Goal: Task Accomplishment & Management: Complete application form

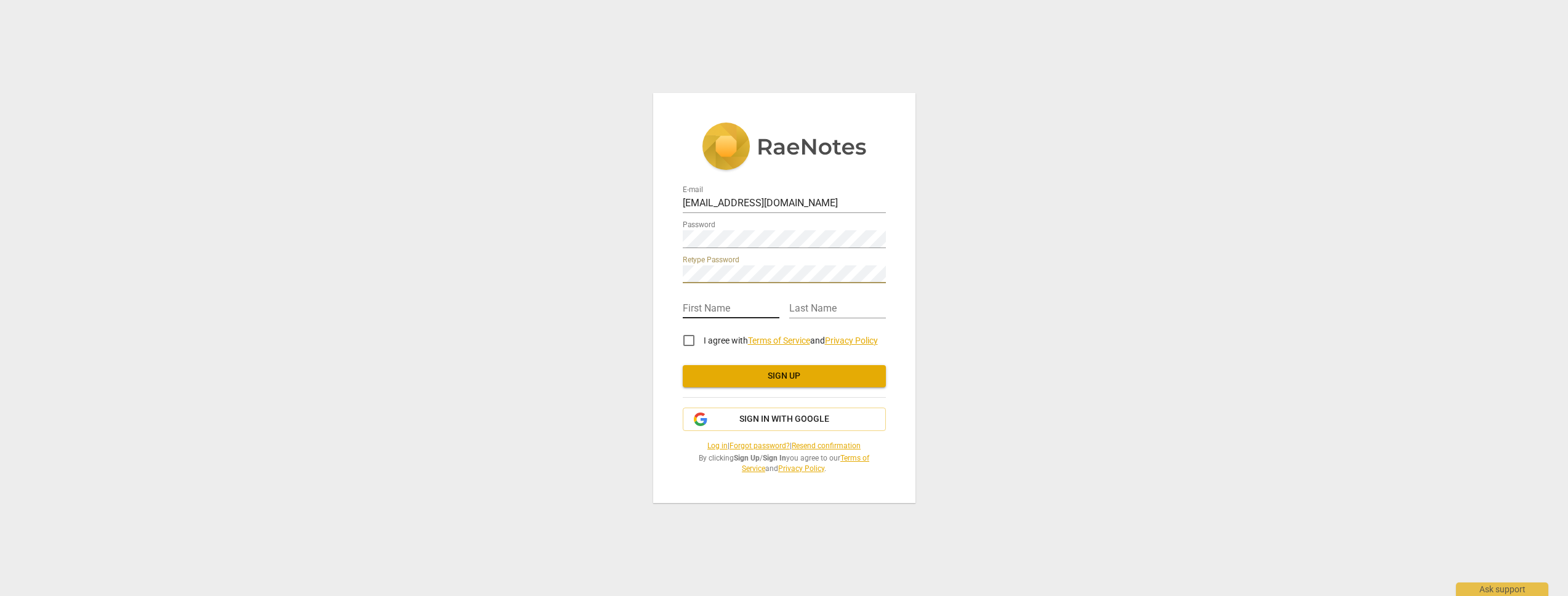
click at [729, 309] on input "text" at bounding box center [730, 309] width 96 height 18
type input "Kandy"
type input "[PERSON_NAME]"
click at [685, 338] on input "I agree with Terms of Service and Privacy Policy" at bounding box center [688, 341] width 29 height 29
checkbox input "true"
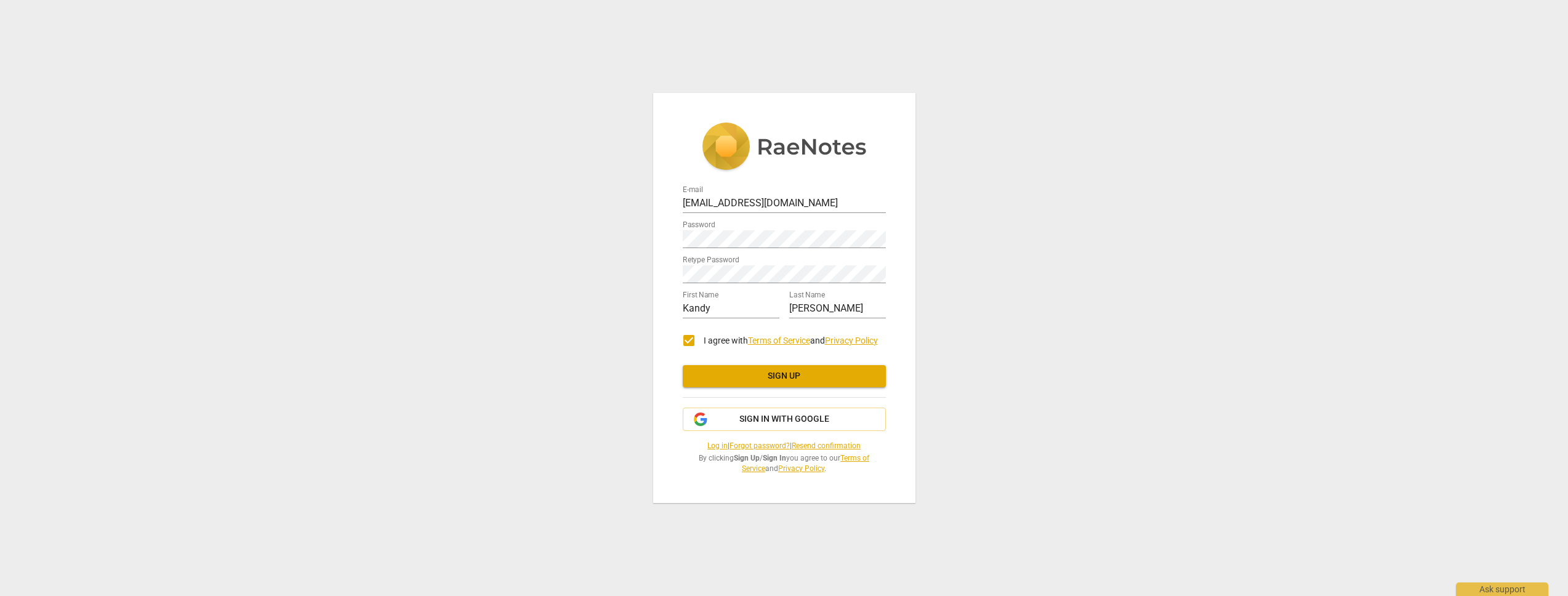
click at [793, 375] on span "Sign up" at bounding box center [784, 376] width 184 height 13
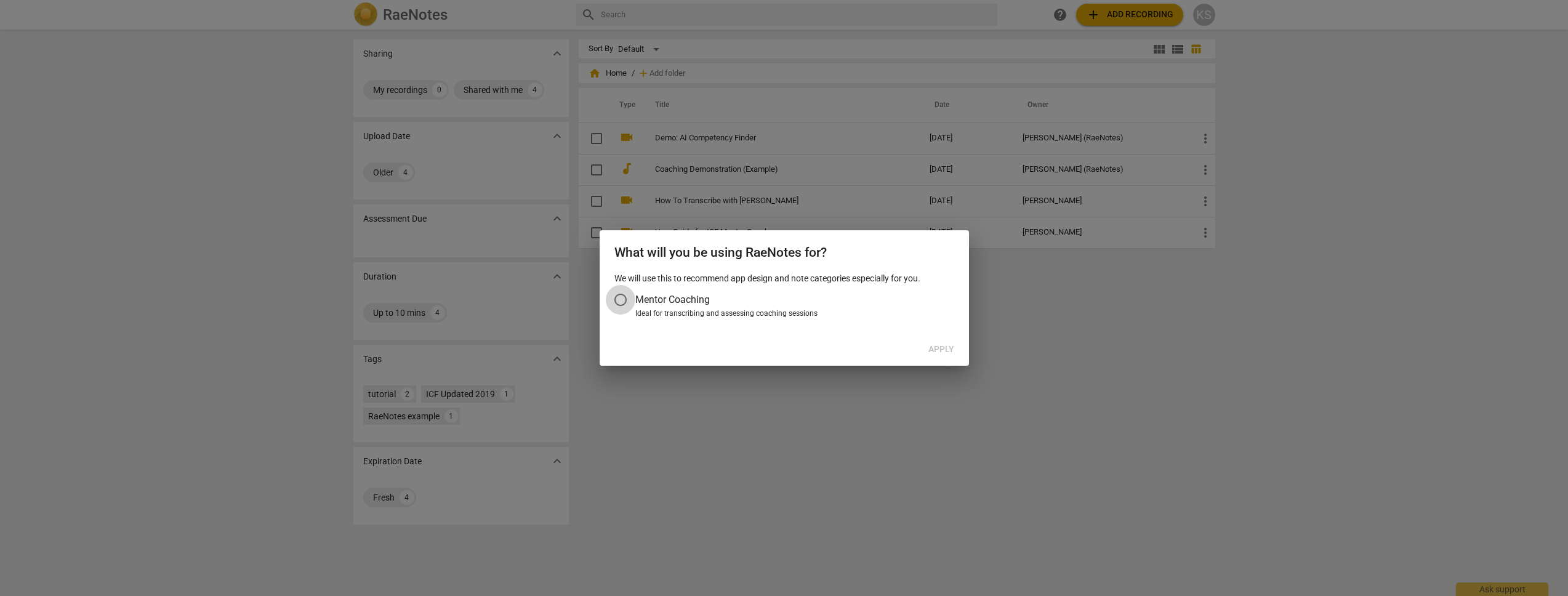
click at [618, 298] on input "Mentor Coaching" at bounding box center [621, 299] width 29 height 29
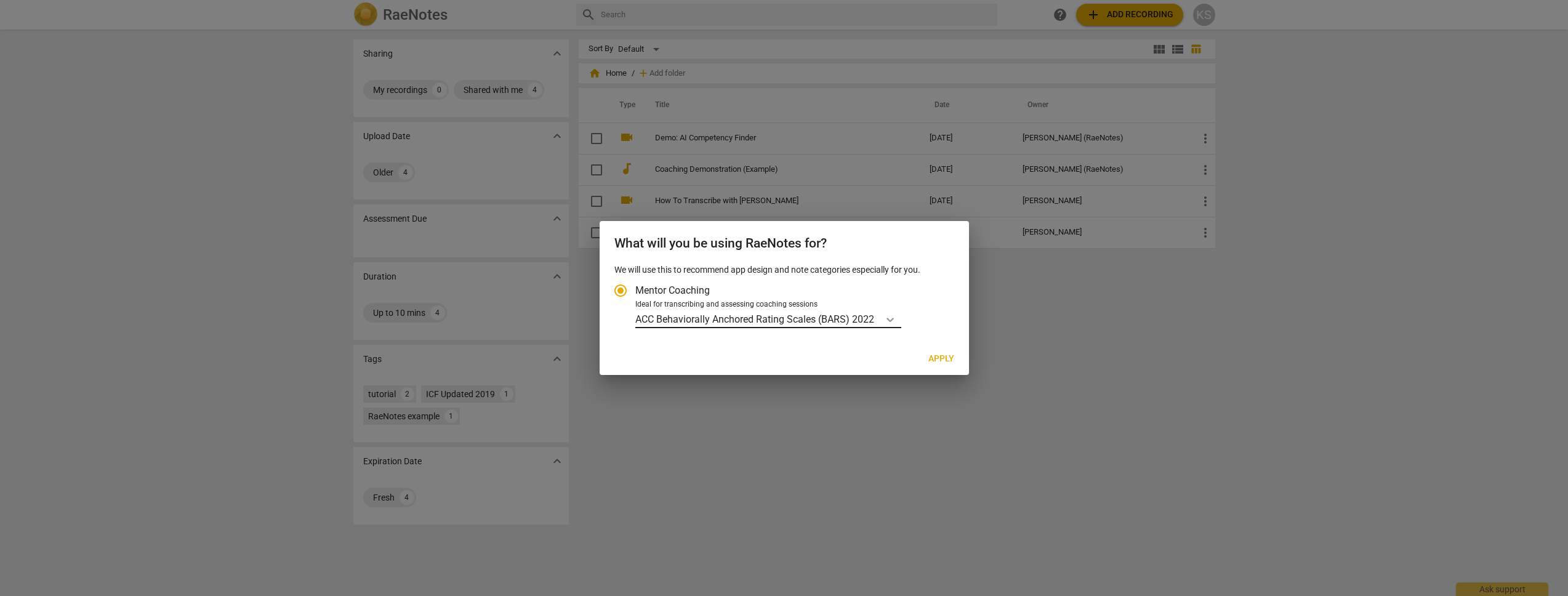
click at [891, 318] on icon "Account type" at bounding box center [890, 319] width 13 height 13
click at [0, 0] on input "Ideal for transcribing and assessing coaching sessions ACC Behaviorally Anchore…" at bounding box center [0, 0] width 0 height 0
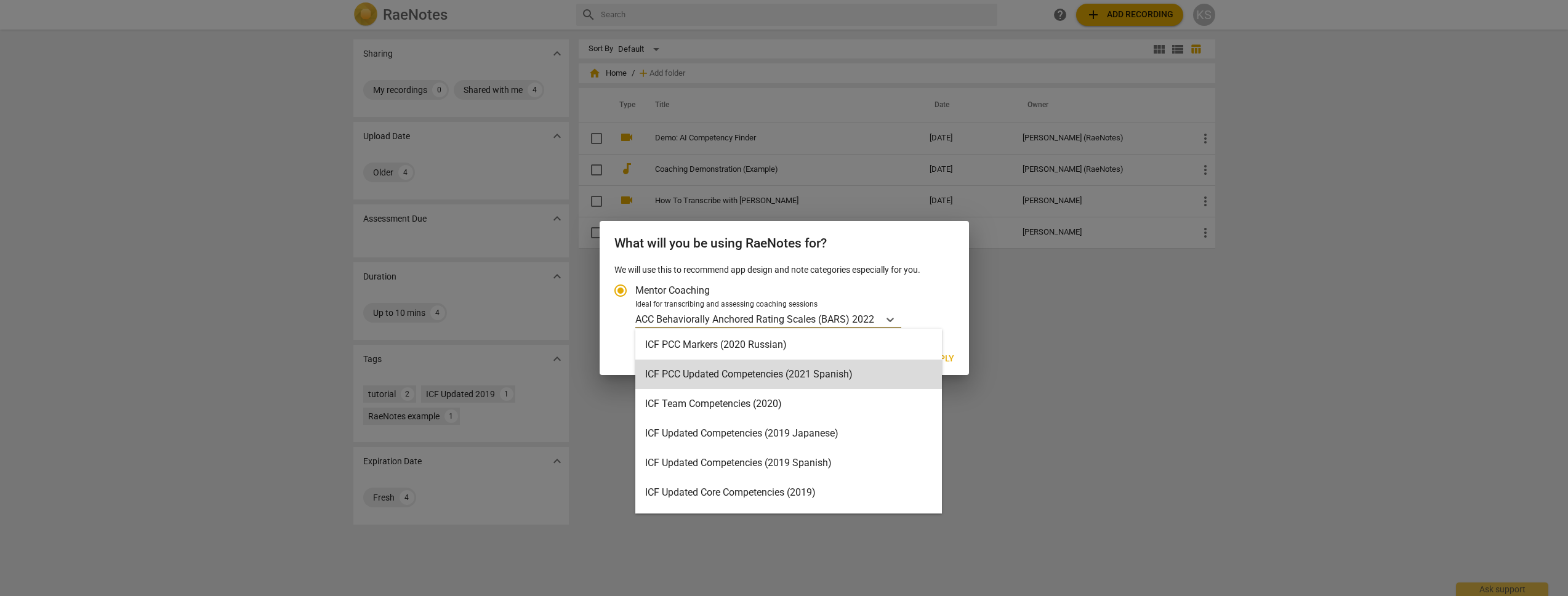
scroll to position [106, 0]
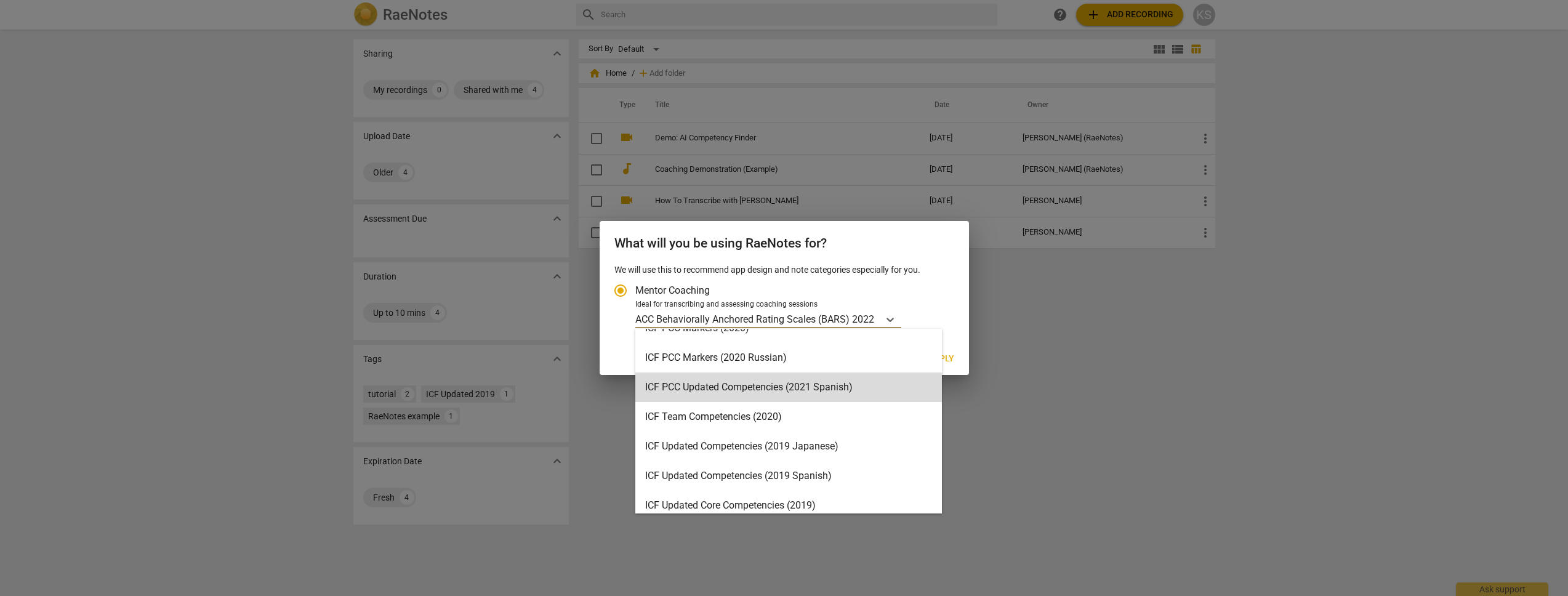
click at [1126, 389] on div at bounding box center [784, 298] width 1568 height 596
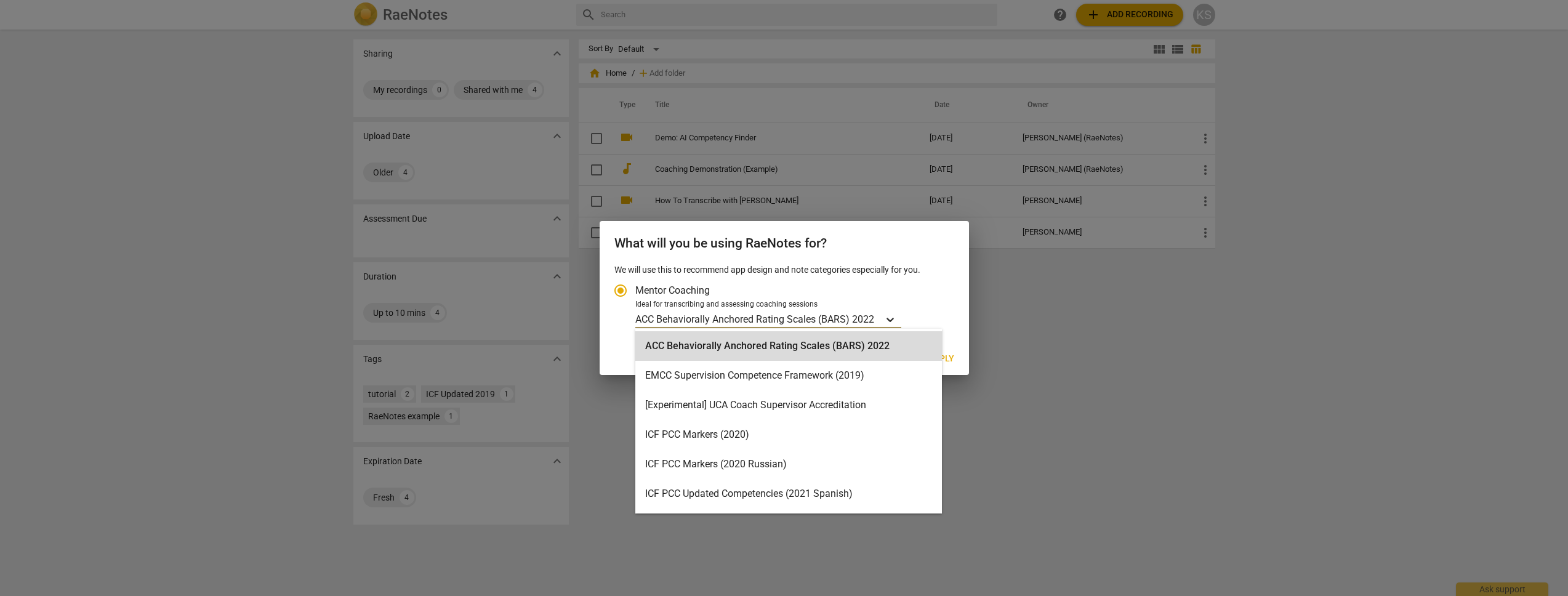
click at [889, 320] on icon "Account type" at bounding box center [891, 319] width 8 height 4
click at [0, 0] on input "Ideal for transcribing and assessing coaching sessions ACC Behaviorally Anchore…" at bounding box center [0, 0] width 0 height 0
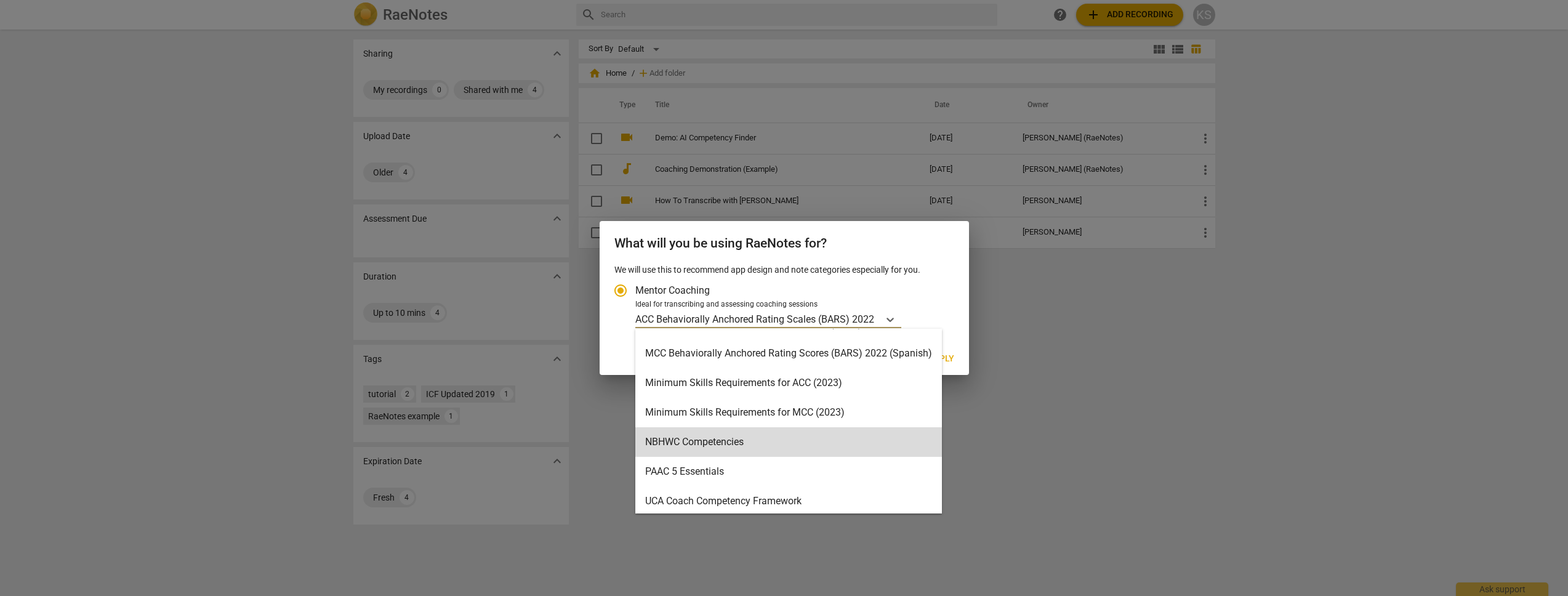
scroll to position [341, 0]
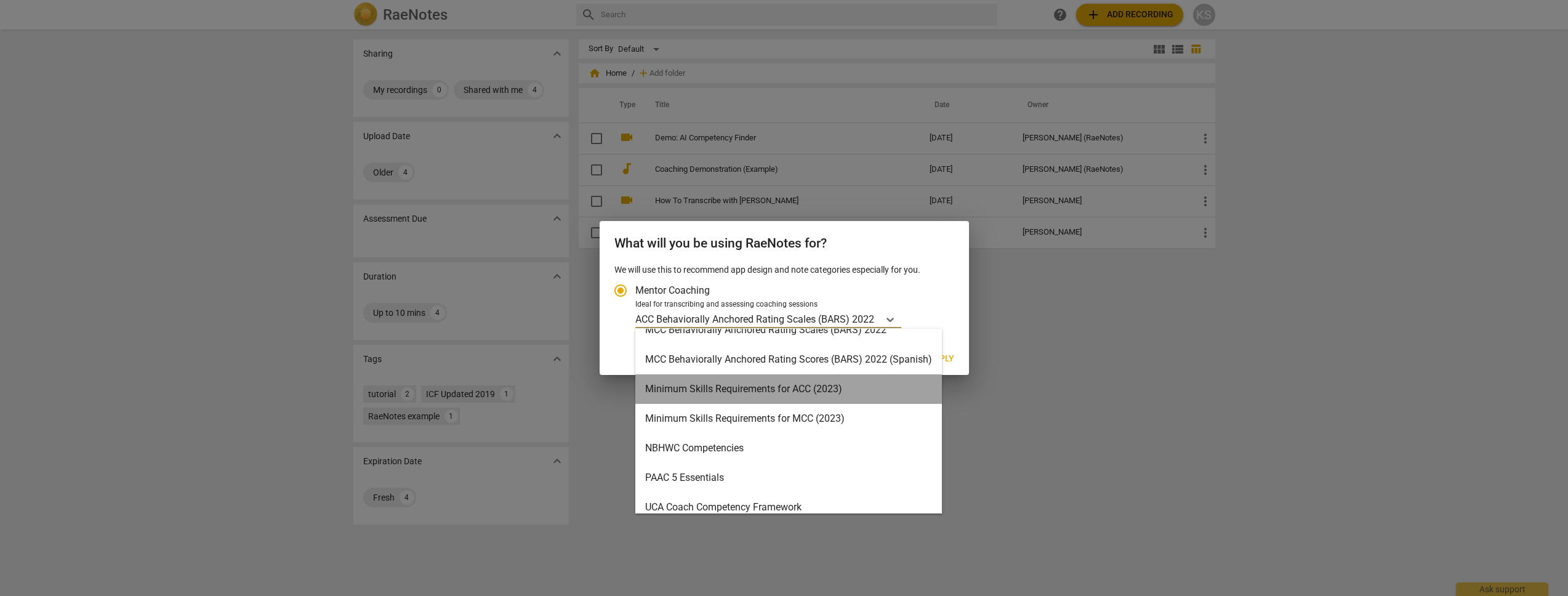
click at [863, 397] on div "Minimum Skills Requirements for ACC (2023)" at bounding box center [788, 389] width 306 height 29
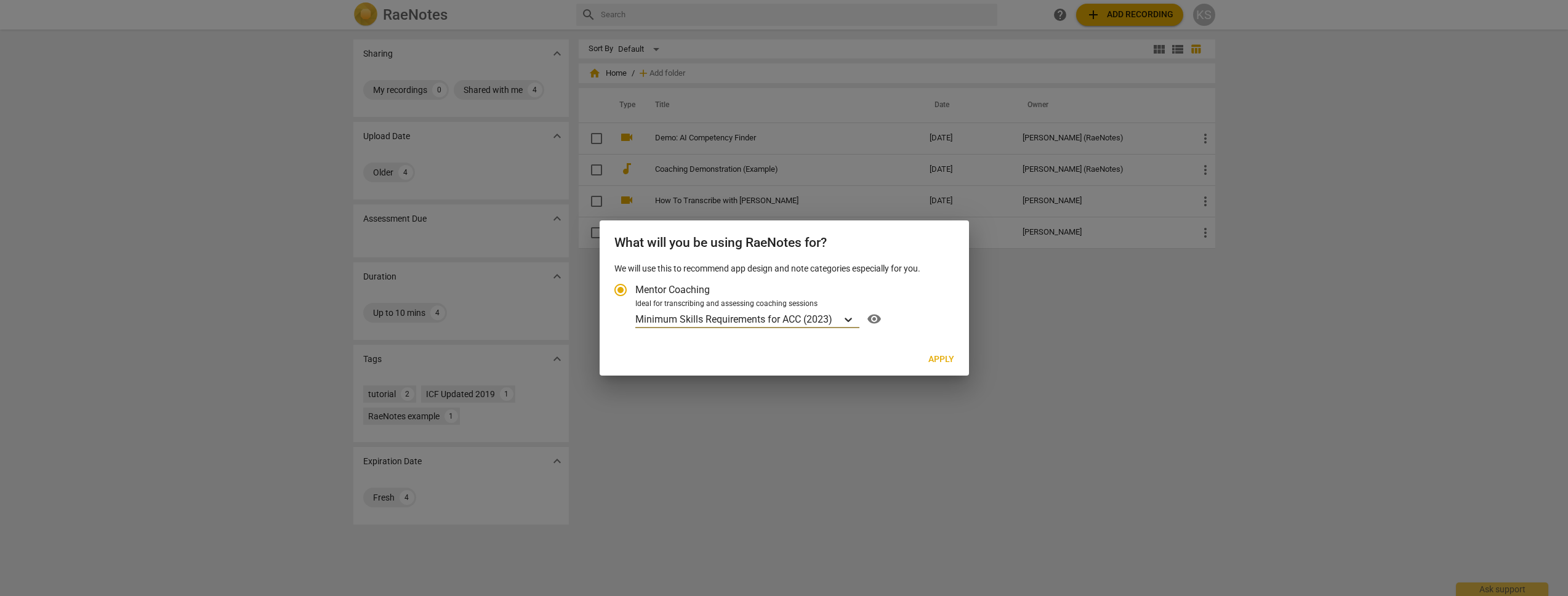
click at [854, 319] on icon "Account type" at bounding box center [848, 319] width 13 height 13
click at [0, 0] on input "Ideal for transcribing and assessing coaching sessions option Minimum Skills Re…" at bounding box center [0, 0] width 0 height 0
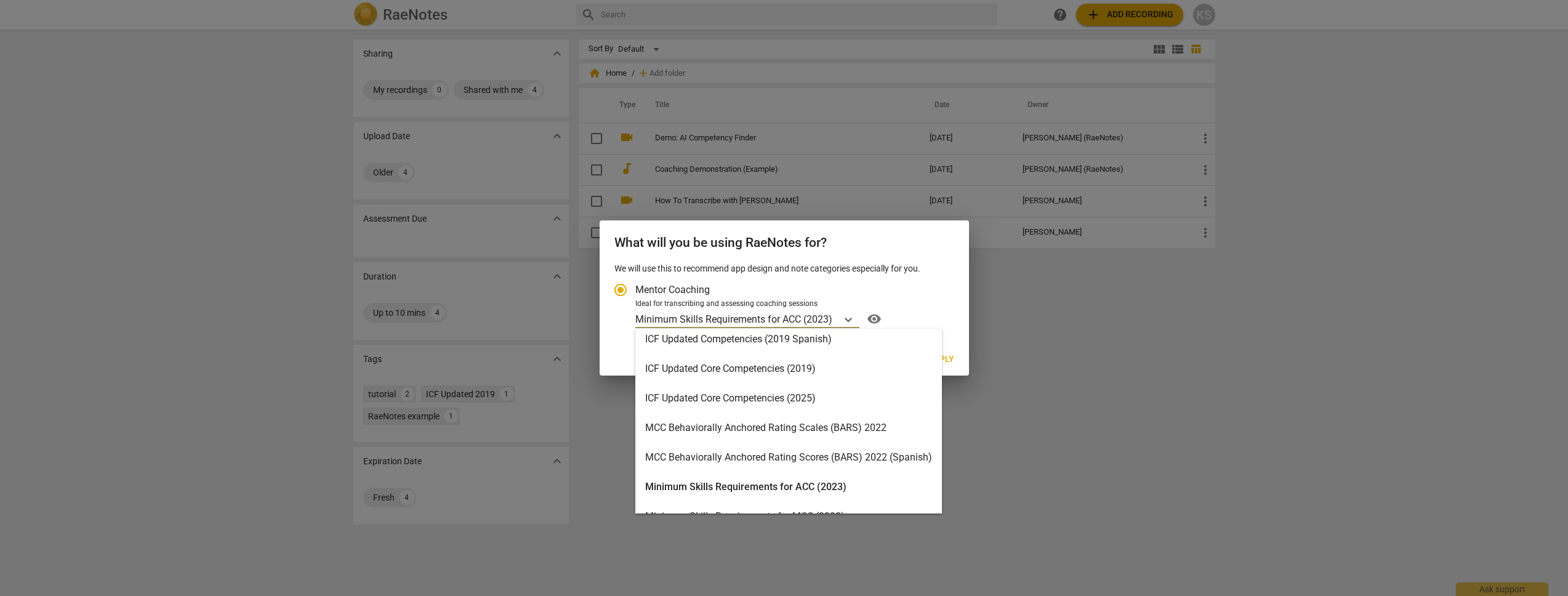
scroll to position [244, 0]
click at [814, 403] on div "ICF Updated Core Competencies (2025)" at bounding box center [788, 398] width 306 height 29
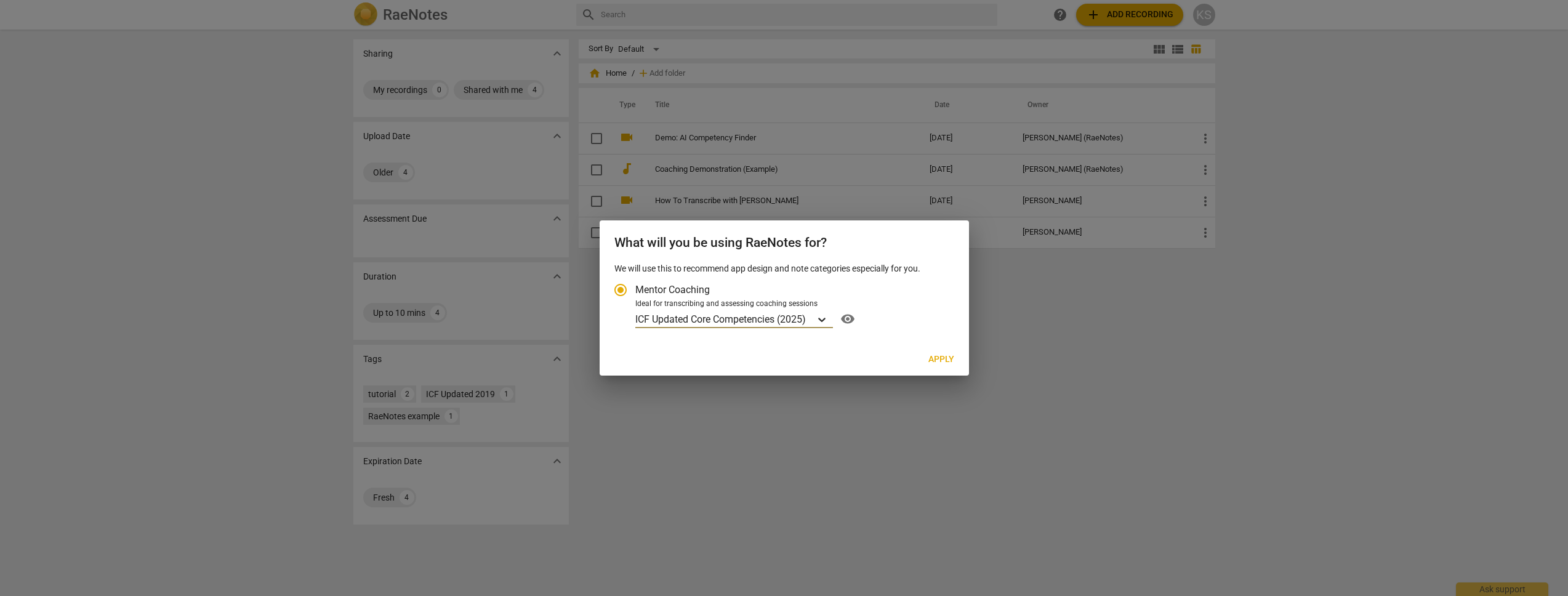
click at [826, 321] on icon "Account type" at bounding box center [822, 319] width 13 height 13
click at [0, 0] on input "Ideal for transcribing and assessing coaching sessions option ICF Updated Core …" at bounding box center [0, 0] width 0 height 0
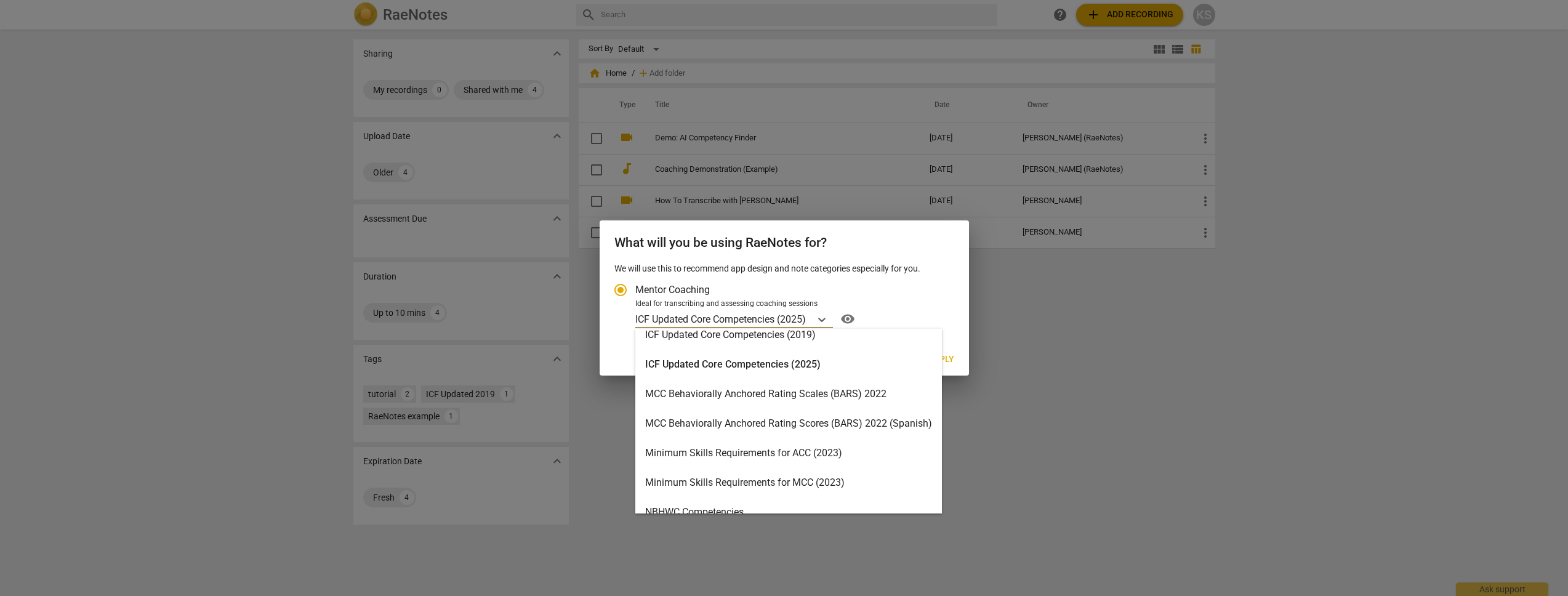
scroll to position [278, 0]
click at [817, 448] on div "Minimum Skills Requirements for ACC (2023)" at bounding box center [788, 452] width 306 height 29
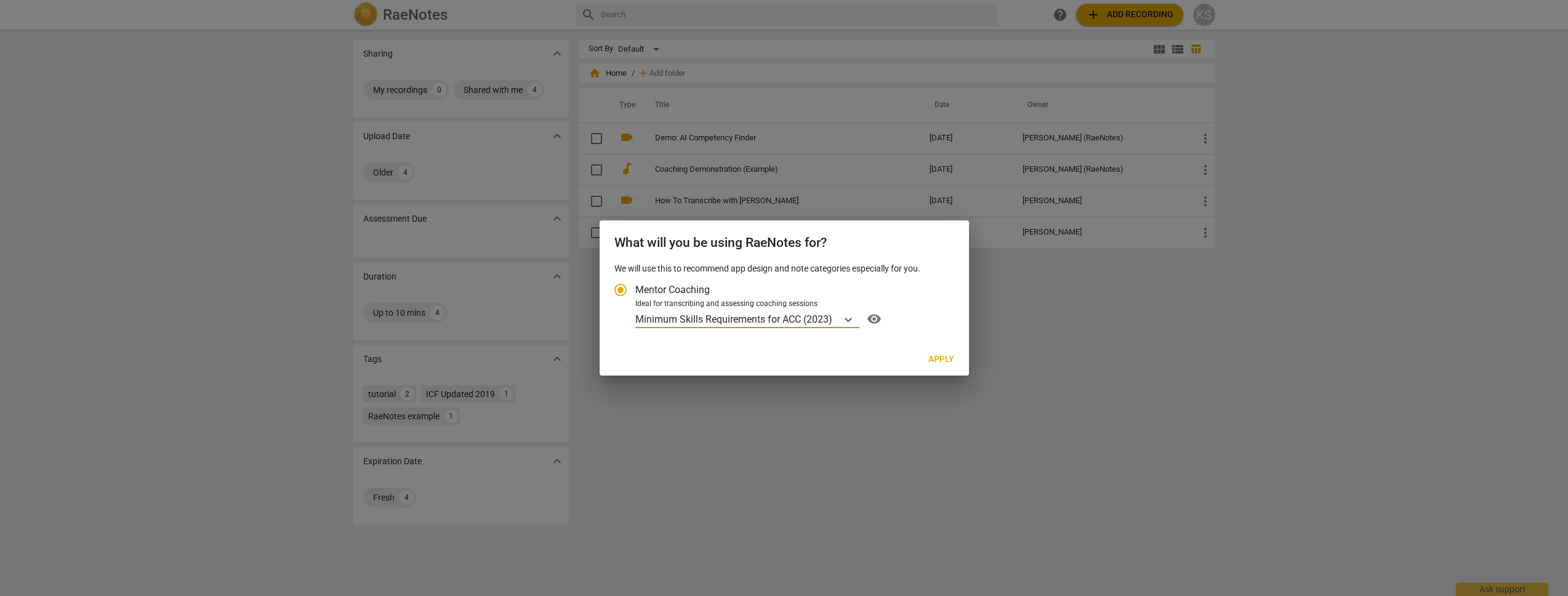
click at [954, 360] on button "Apply" at bounding box center [941, 359] width 45 height 23
radio input "false"
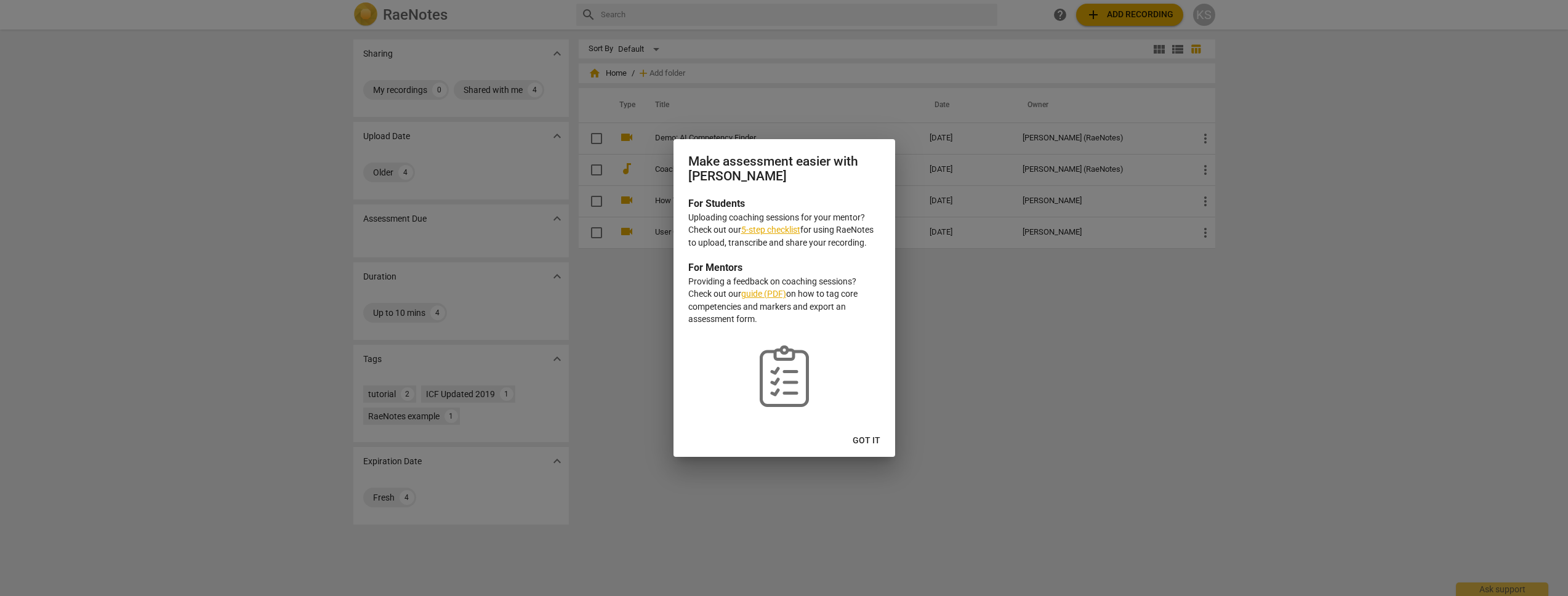
click at [769, 233] on link "5-step checklist" at bounding box center [771, 230] width 59 height 10
click at [853, 435] on span "Got it" at bounding box center [866, 441] width 27 height 13
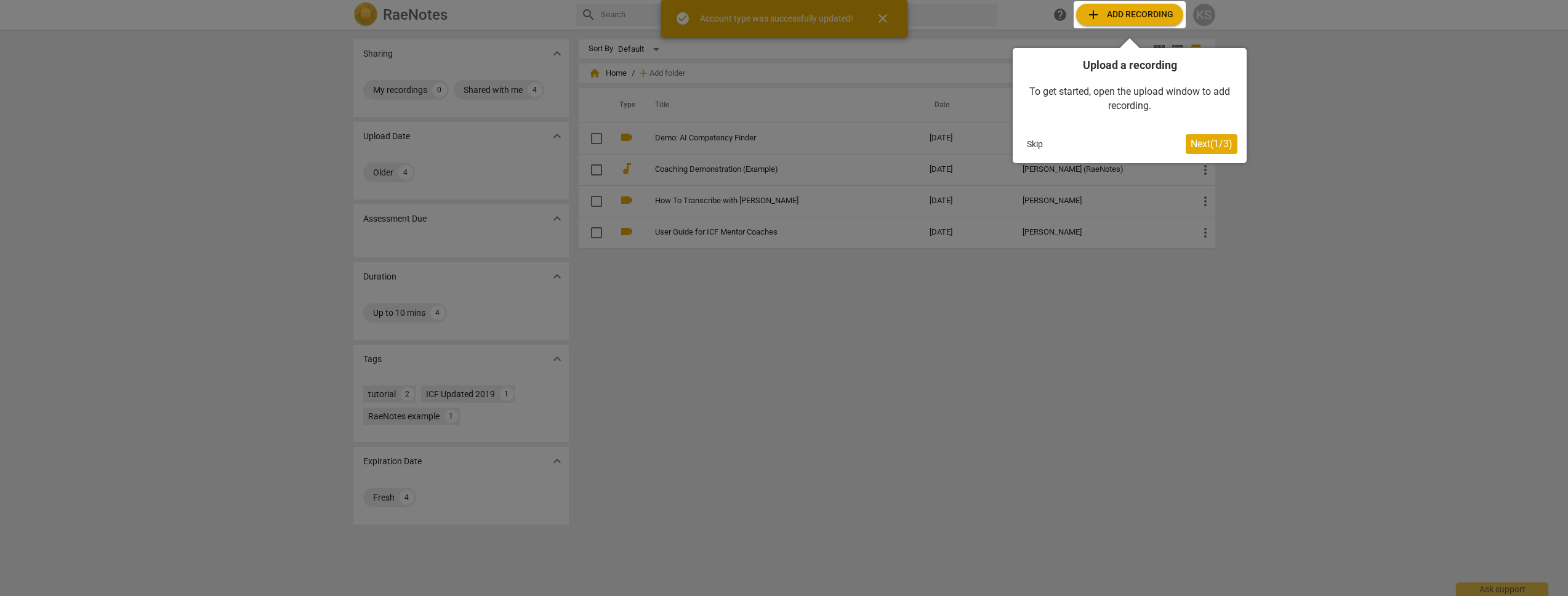
click at [1218, 142] on span "Next ( 1 / 3 )" at bounding box center [1211, 143] width 42 height 12
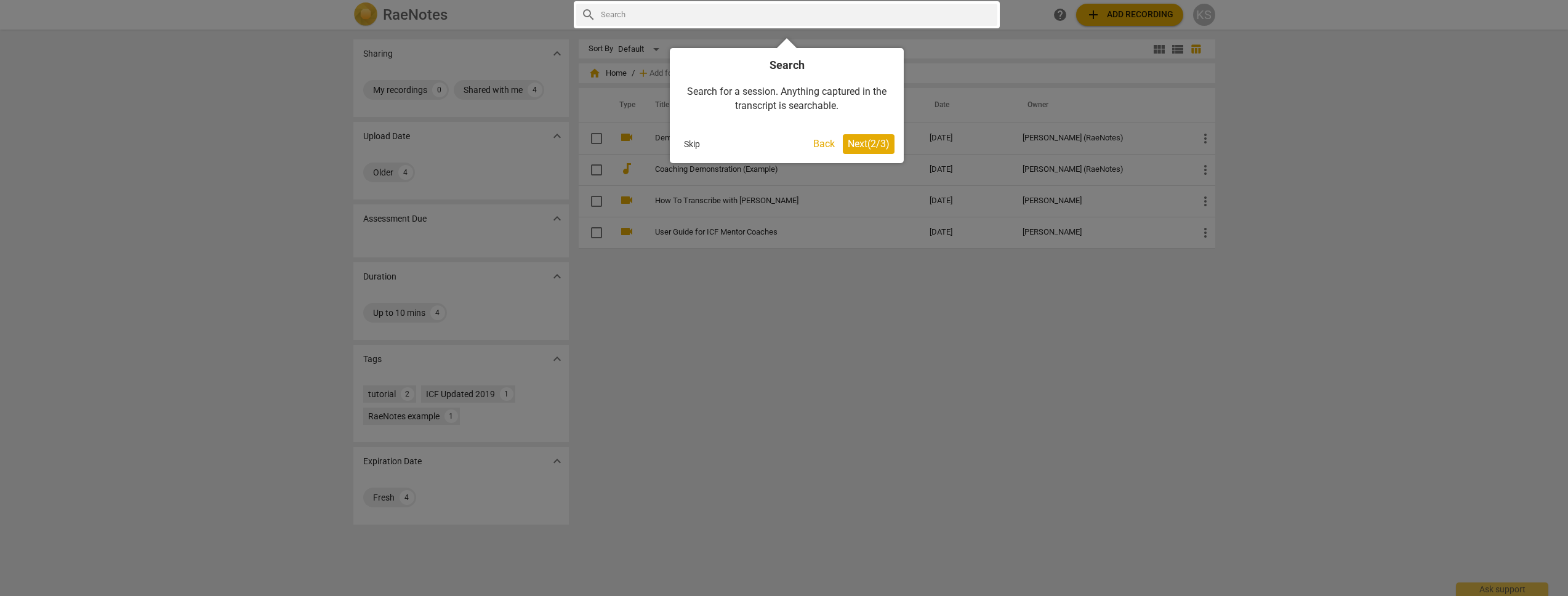
click at [875, 144] on span "Next ( 2 / 3 )" at bounding box center [868, 143] width 42 height 12
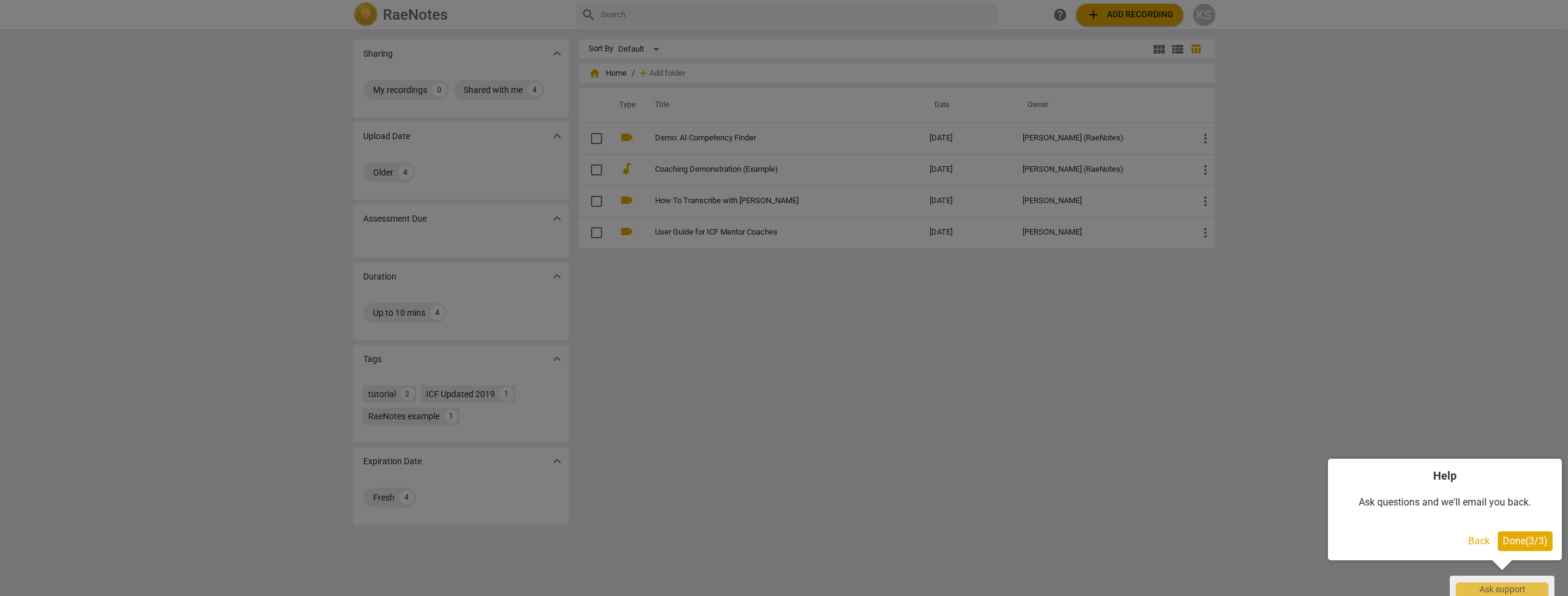
click at [1526, 546] on button "Done ( 3 / 3 )" at bounding box center [1525, 541] width 55 height 20
